Goal: Information Seeking & Learning: Learn about a topic

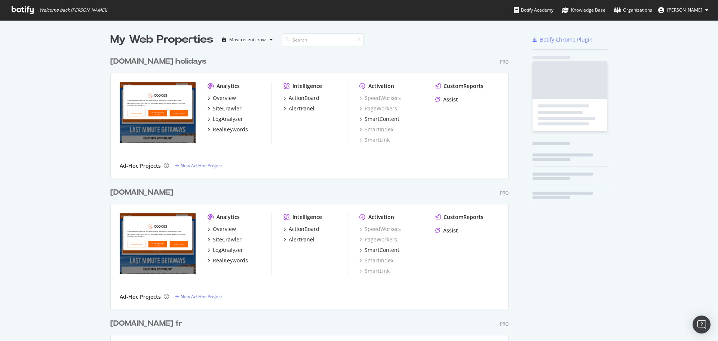
scroll to position [911, 399]
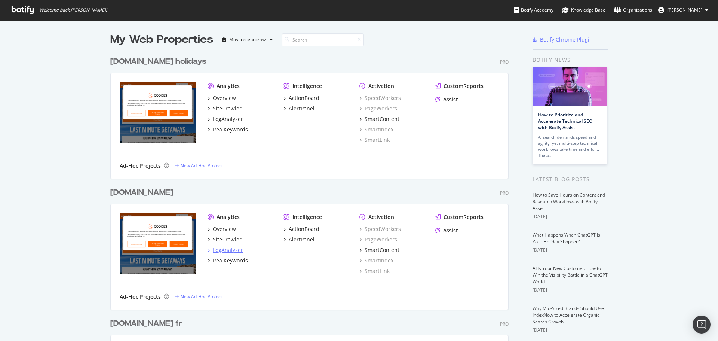
click at [229, 251] on div "LogAnalyzer" at bounding box center [228, 249] width 30 height 7
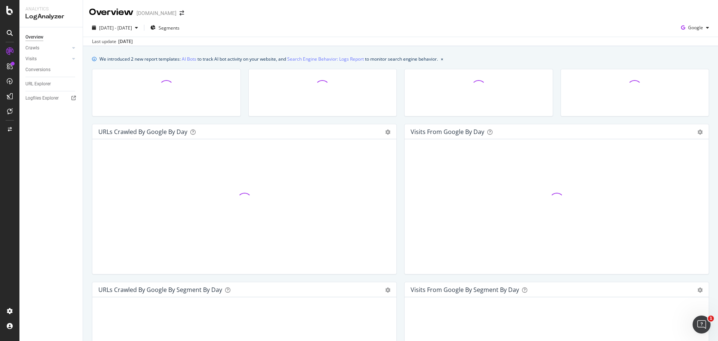
click at [500, 53] on div "We introduced 2 new report templates: AI Bots to track AI bot activity on your …" at bounding box center [400, 335] width 635 height 578
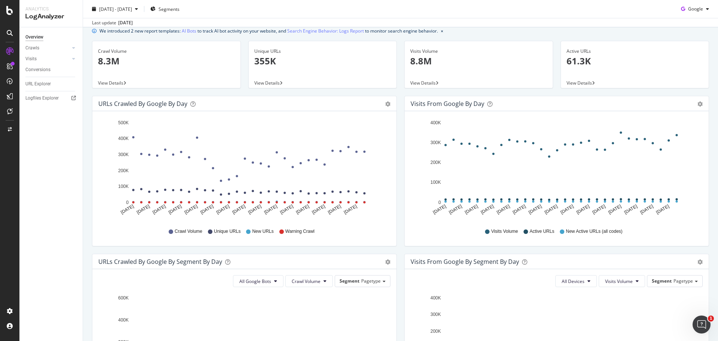
scroll to position [28, 0]
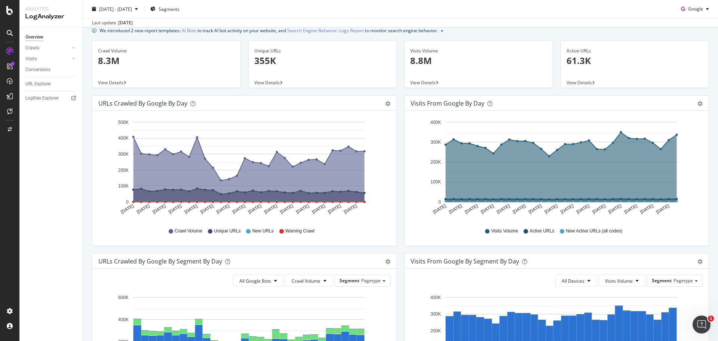
click at [248, 230] on icon at bounding box center [248, 231] width 4 height 4
click at [255, 232] on span "New URLs" at bounding box center [262, 231] width 21 height 6
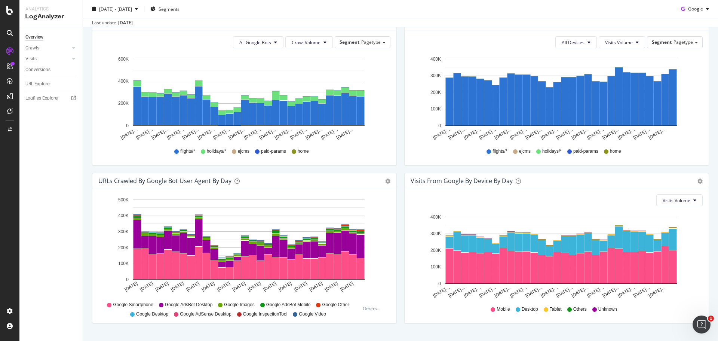
scroll to position [271, 0]
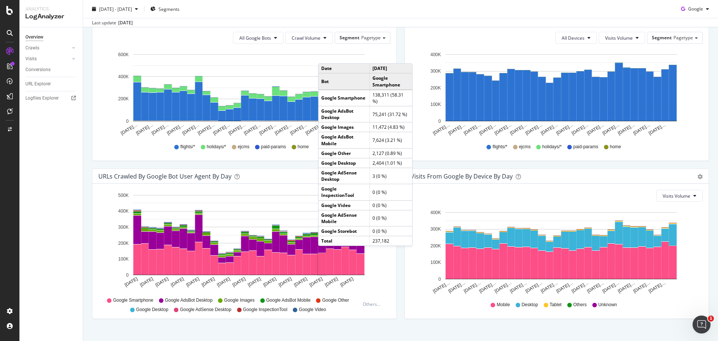
click at [423, 166] on div "Visits from Google By Segment By Day Timeline (by Value) Table All Devices Visi…" at bounding box center [557, 89] width 312 height 158
click at [396, 275] on div "URLs Crawled by Google bot User Agent By Day Timeline (by Value) Timeline (by P…" at bounding box center [244, 247] width 312 height 158
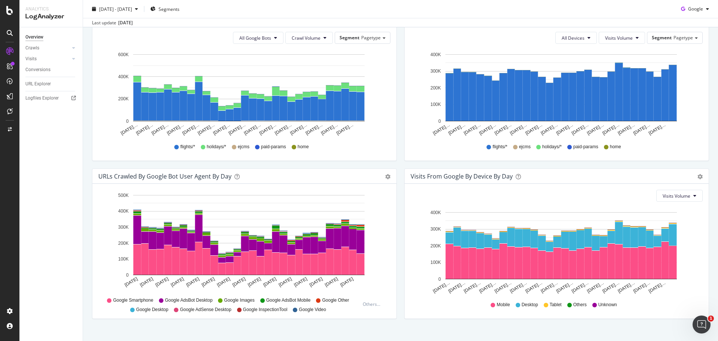
scroll to position [283, 0]
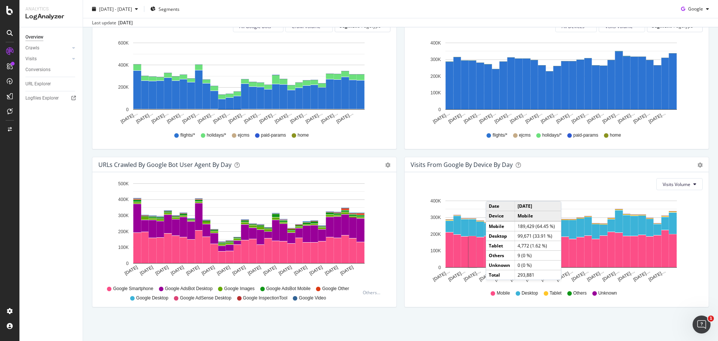
click at [397, 164] on div "URLs Crawled by Google bot User Agent By Day Timeline (by Value) Timeline (by P…" at bounding box center [244, 236] width 312 height 158
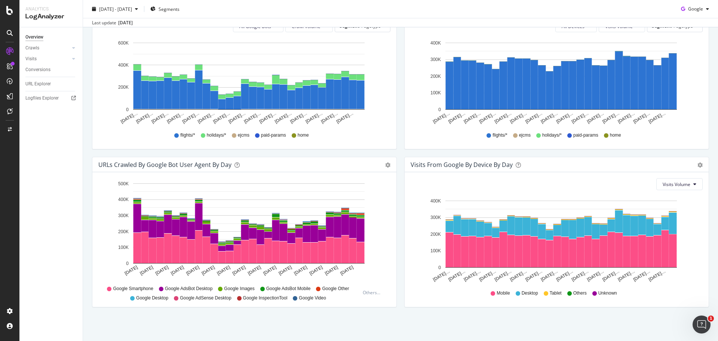
scroll to position [0, 0]
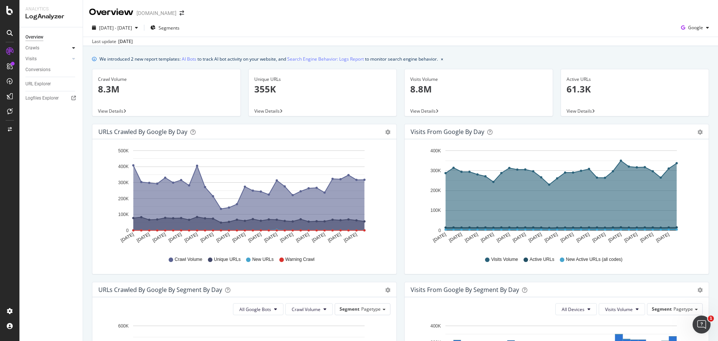
click at [75, 47] on icon at bounding box center [73, 48] width 3 height 4
click at [49, 58] on div "Daily Distribution" at bounding box center [46, 59] width 35 height 8
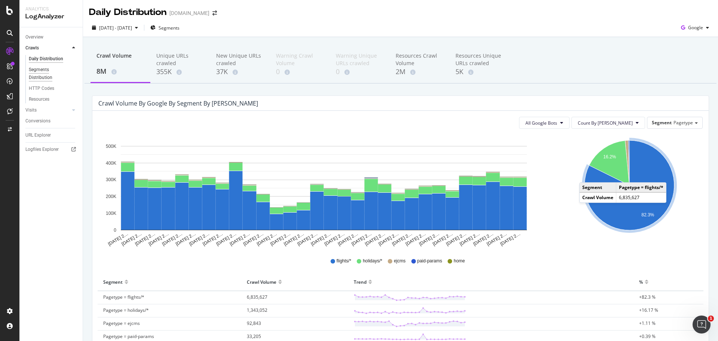
click at [41, 71] on div "Segments Distribution" at bounding box center [50, 74] width 42 height 16
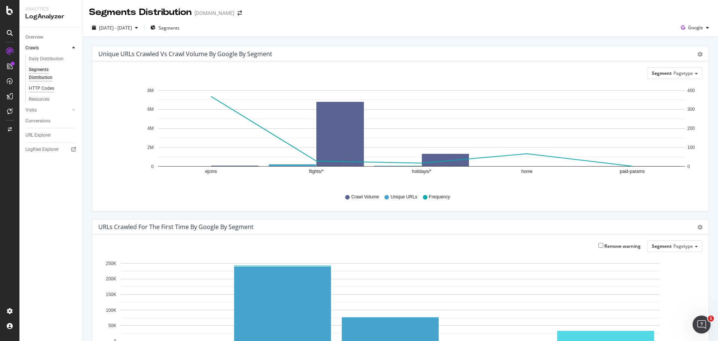
click at [40, 88] on div "HTTP Codes" at bounding box center [41, 89] width 25 height 8
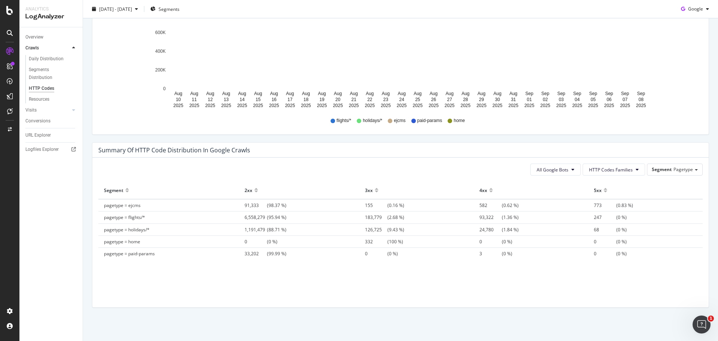
scroll to position [433, 0]
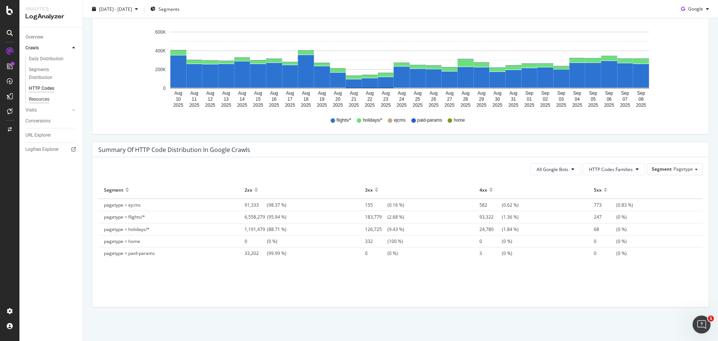
click at [43, 98] on div "Resources" at bounding box center [39, 99] width 21 height 8
